Goal: Complete application form

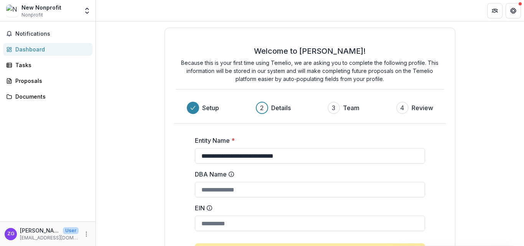
scroll to position [71, 0]
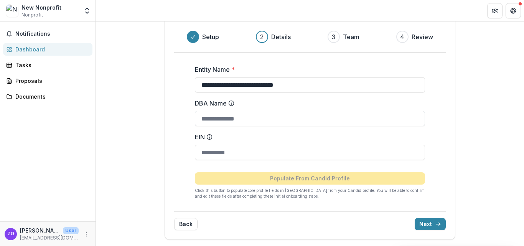
click at [277, 123] on input "DBA Name" at bounding box center [310, 118] width 230 height 15
click at [214, 150] on input "EIN" at bounding box center [310, 152] width 230 height 15
type input "**********"
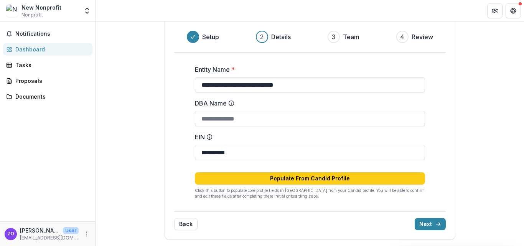
click at [264, 118] on input "DBA Name" at bounding box center [310, 118] width 230 height 15
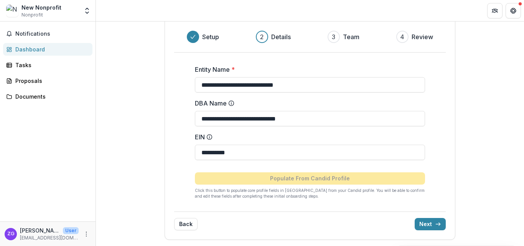
type input "**********"
click at [433, 135] on div "**********" at bounding box center [310, 129] width 272 height 153
click at [431, 226] on button "Next" at bounding box center [429, 224] width 31 height 12
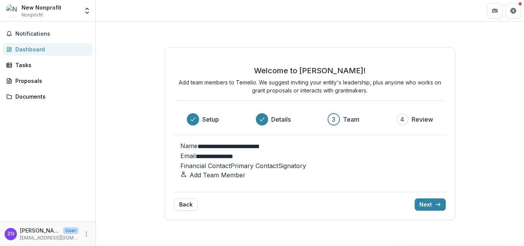
scroll to position [0, 0]
click at [230, 163] on span at bounding box center [230, 166] width 0 height 8
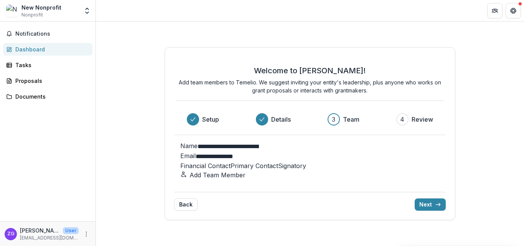
click at [245, 179] on button "Add Team Member" at bounding box center [212, 174] width 65 height 9
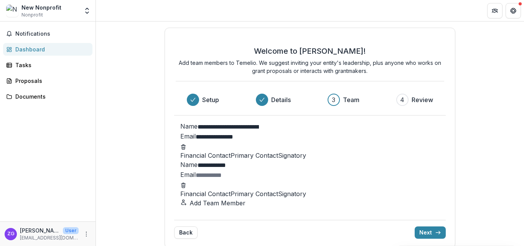
type input "**********"
click at [278, 197] on span at bounding box center [278, 194] width 0 height 8
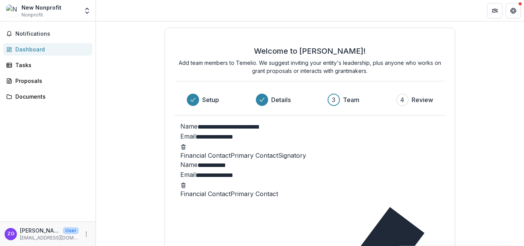
click at [230, 197] on span at bounding box center [230, 194] width 0 height 8
click at [278, 159] on label "Primary Contact" at bounding box center [254, 155] width 48 height 8
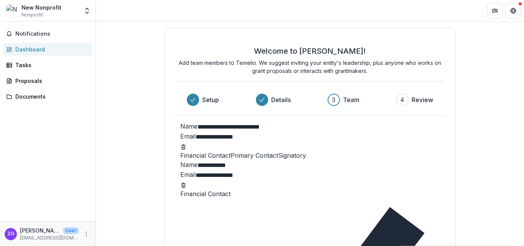
click at [180, 197] on span at bounding box center [180, 194] width 0 height 8
click at [230, 156] on span at bounding box center [230, 155] width 0 height 8
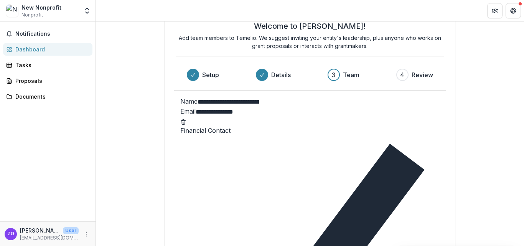
scroll to position [35, 0]
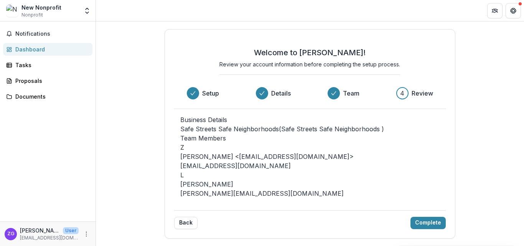
scroll to position [37, 0]
click at [430, 223] on button "Complete" at bounding box center [427, 223] width 35 height 12
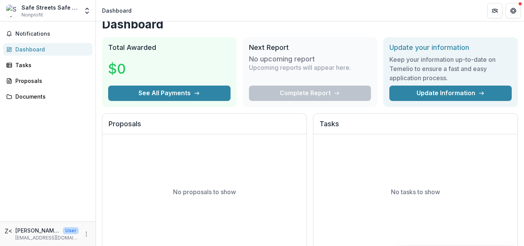
scroll to position [0, 0]
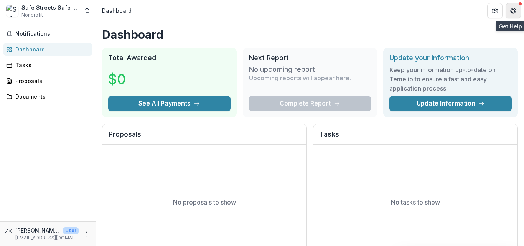
click at [514, 13] on icon "Get Help" at bounding box center [513, 11] width 6 height 6
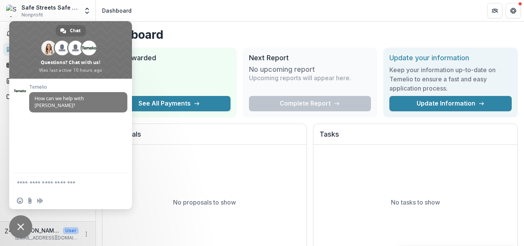
click at [175, 15] on header "Dashboard" at bounding box center [310, 10] width 428 height 21
click at [21, 225] on span "Close chat" at bounding box center [20, 226] width 7 height 7
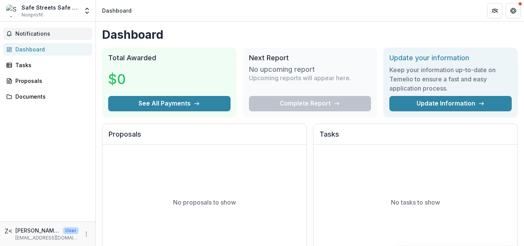
click at [41, 35] on span "Notifications" at bounding box center [52, 34] width 74 height 7
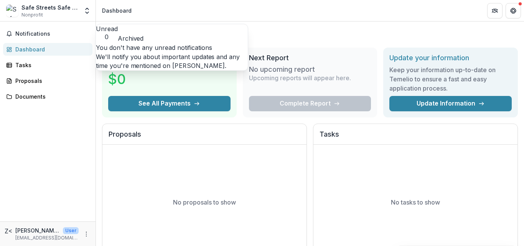
click at [36, 48] on div "Dashboard" at bounding box center [50, 49] width 71 height 8
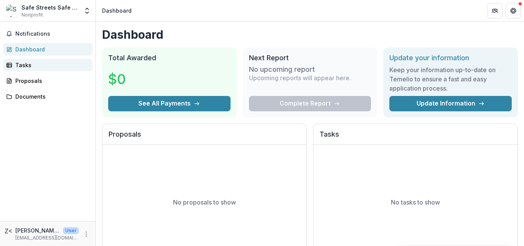
click at [27, 64] on div "Tasks" at bounding box center [50, 65] width 71 height 8
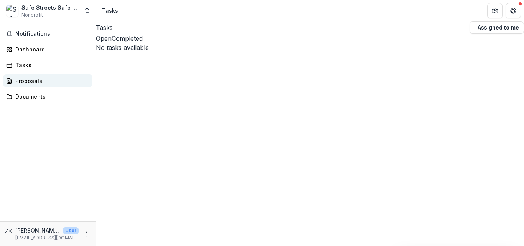
click at [31, 81] on div "Proposals" at bounding box center [50, 81] width 71 height 8
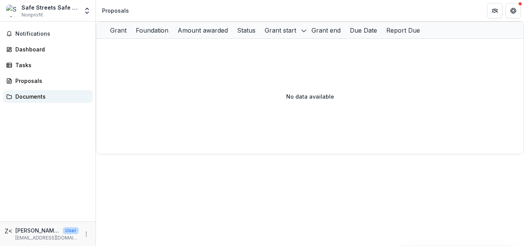
click at [33, 98] on div "Documents" at bounding box center [50, 96] width 71 height 8
